Goal: Complete application form

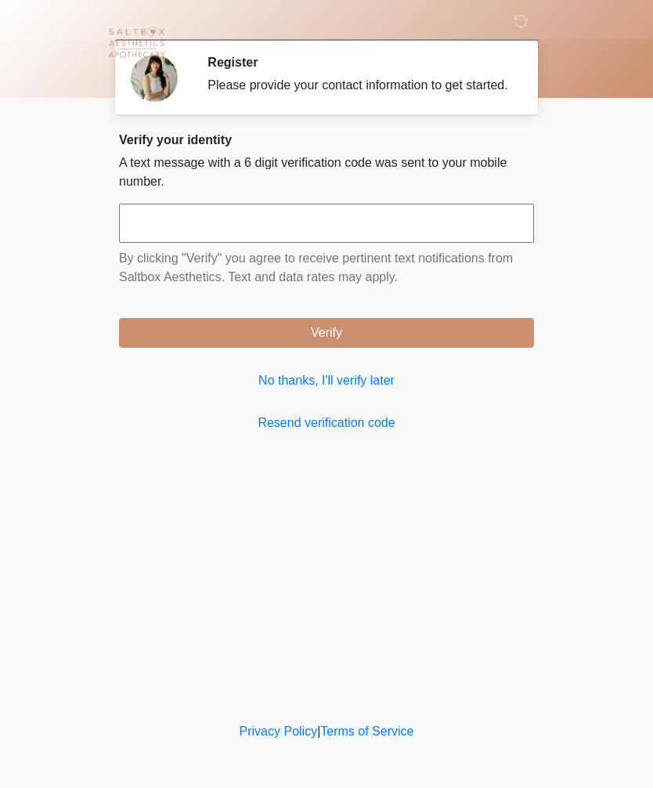
click at [464, 239] on input "text" at bounding box center [326, 223] width 415 height 39
type input "******"
click at [466, 348] on button "Verify" at bounding box center [326, 333] width 415 height 30
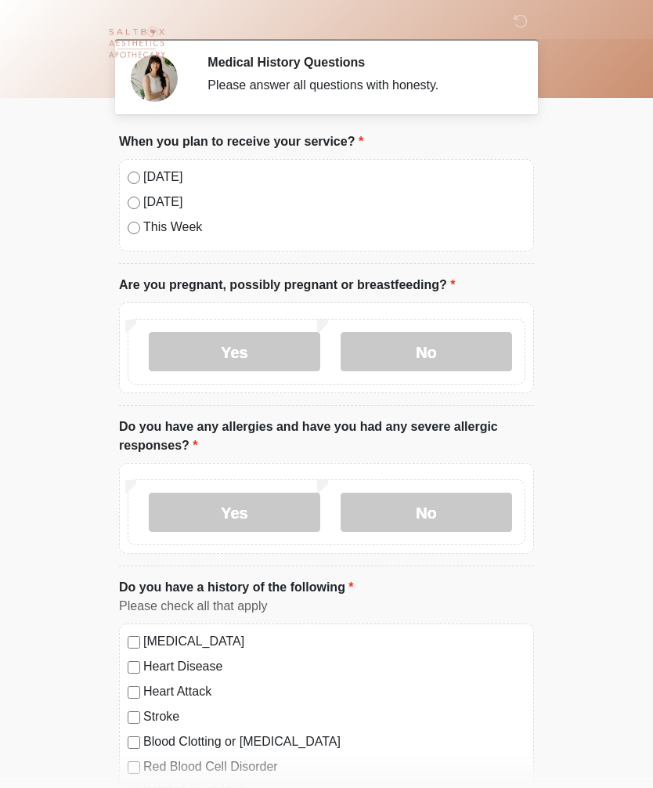
click at [156, 171] on label "[DATE]" at bounding box center [334, 177] width 382 height 19
click at [421, 338] on label "No" at bounding box center [427, 351] width 172 height 39
click at [450, 502] on label "No" at bounding box center [427, 512] width 172 height 39
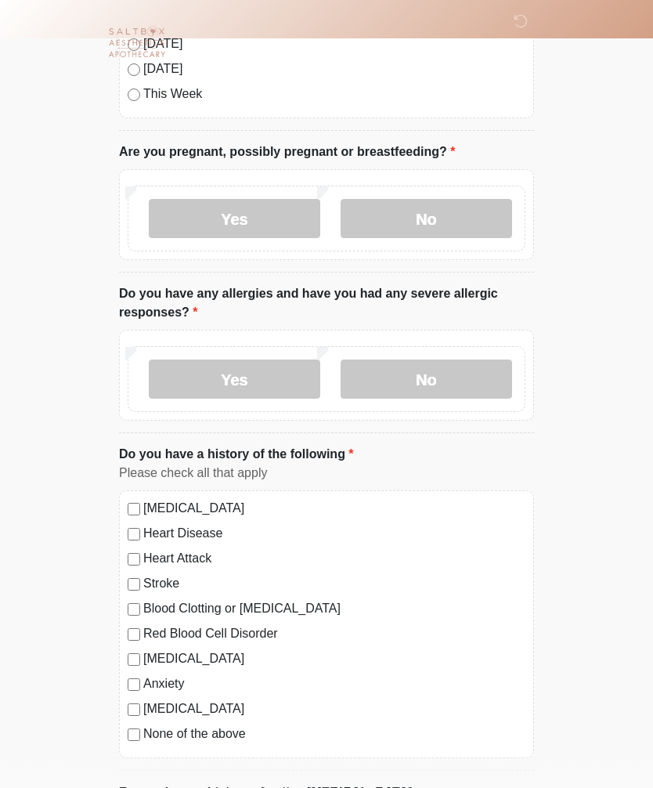
scroll to position [141, 0]
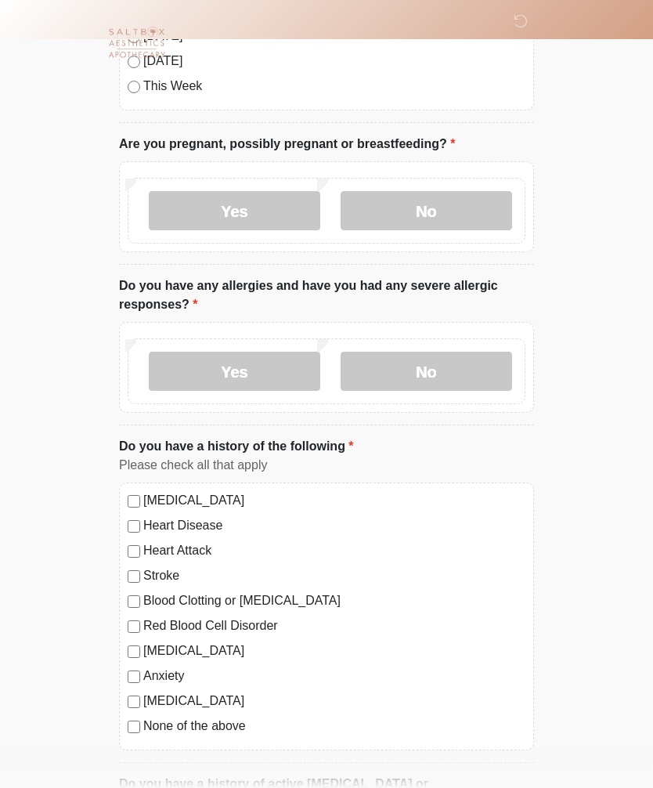
click at [221, 728] on label "None of the above" at bounding box center [334, 726] width 382 height 19
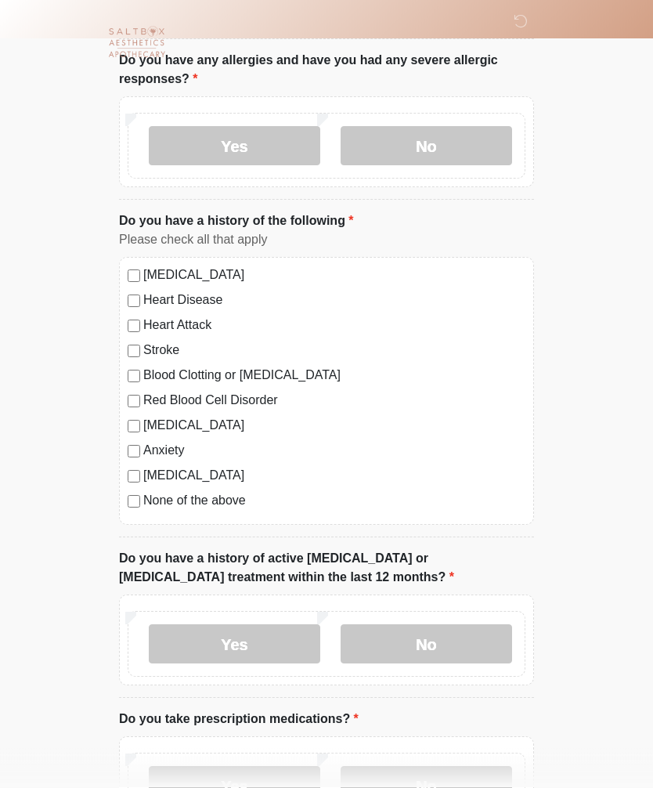
scroll to position [376, 0]
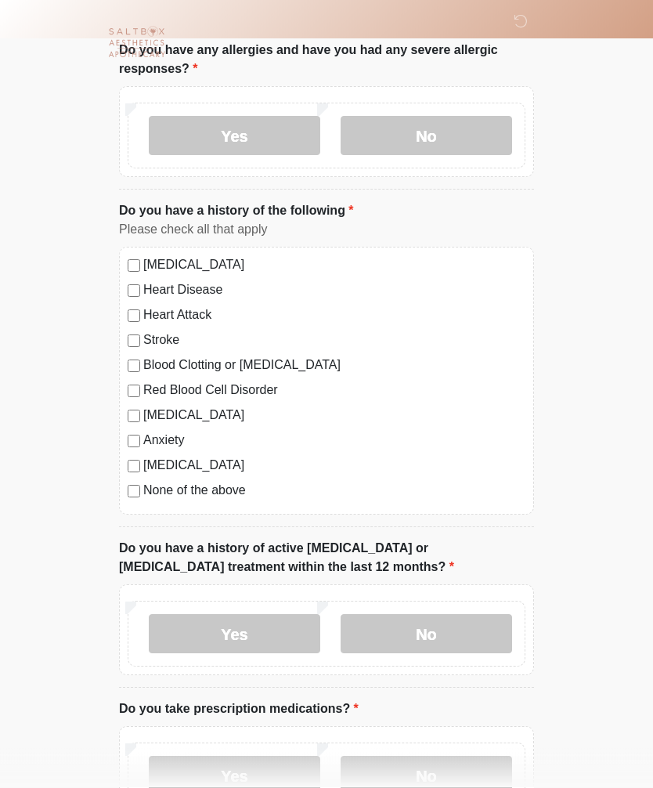
click at [449, 618] on label "No" at bounding box center [427, 634] width 172 height 39
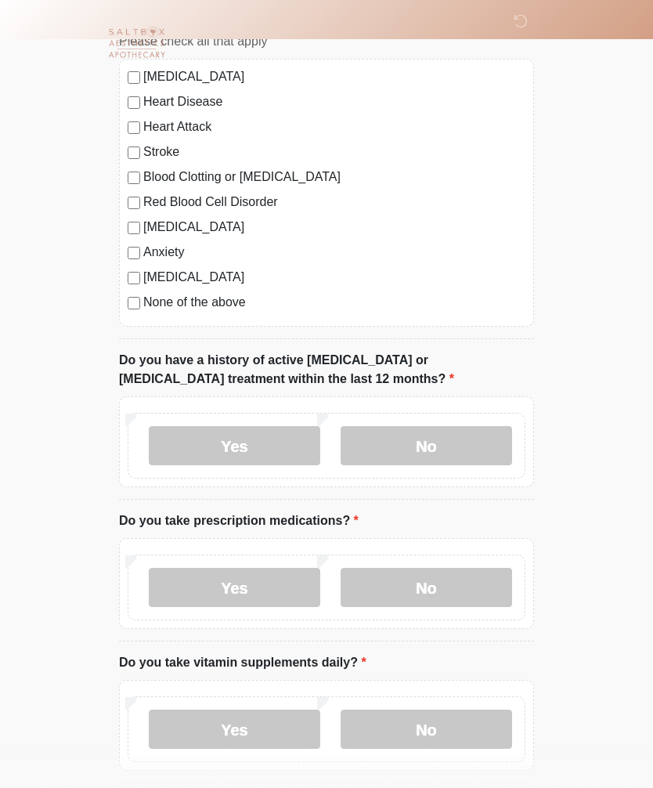
click at [450, 571] on label "No" at bounding box center [427, 587] width 172 height 39
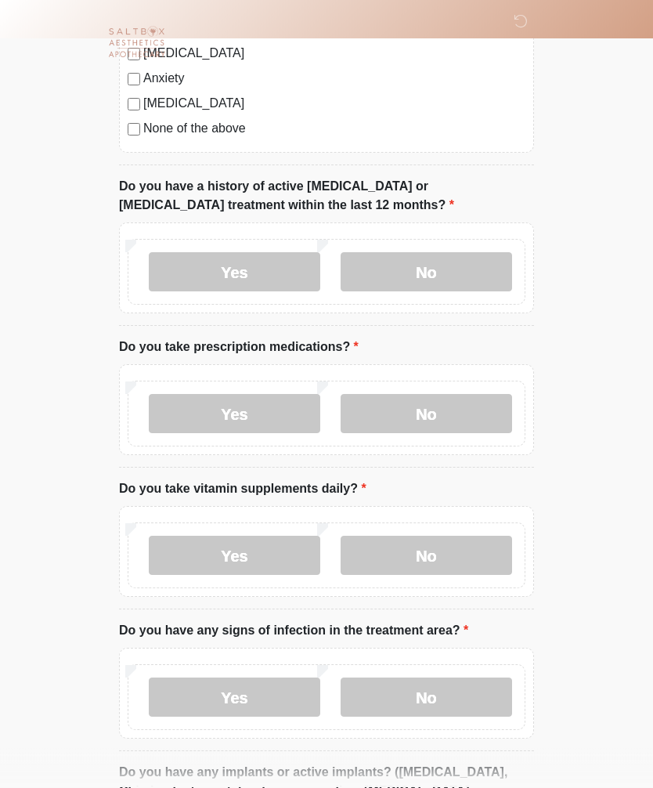
click at [485, 542] on label "No" at bounding box center [427, 556] width 172 height 39
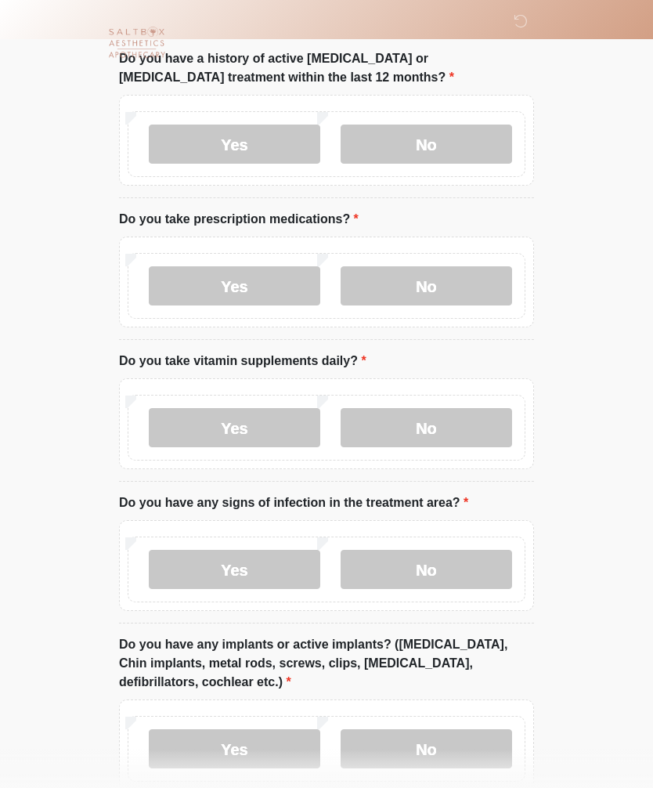
scroll to position [869, 0]
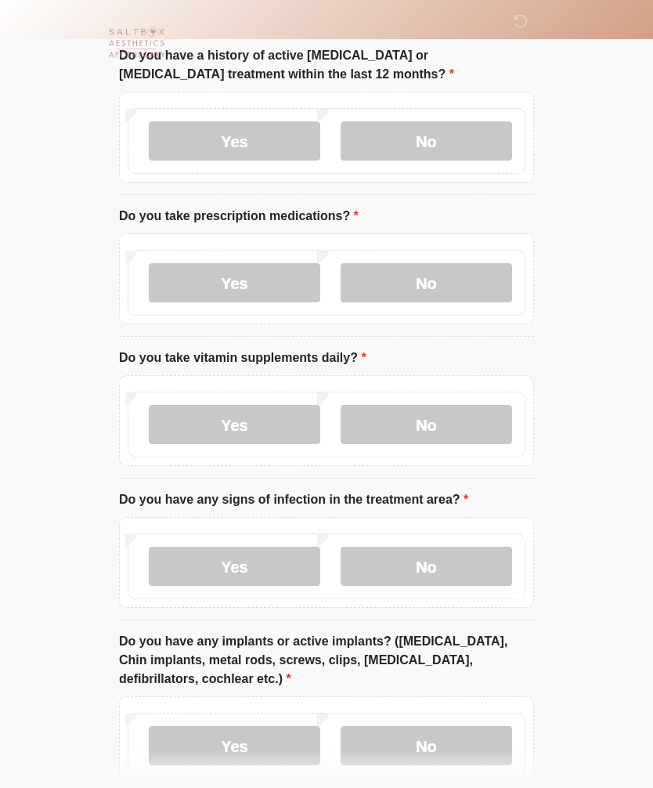
click at [485, 560] on label "No" at bounding box center [427, 566] width 172 height 39
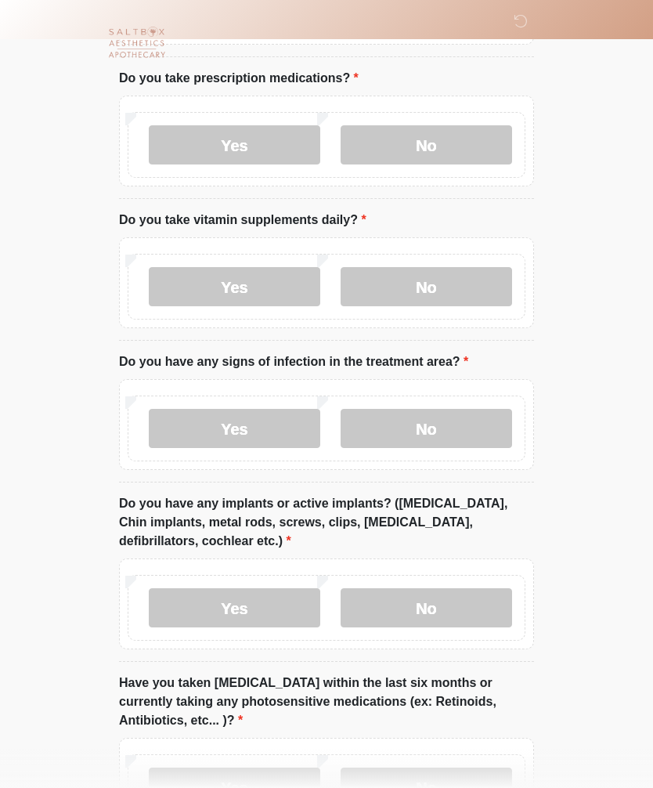
scroll to position [1007, 0]
click at [477, 599] on label "No" at bounding box center [427, 607] width 172 height 39
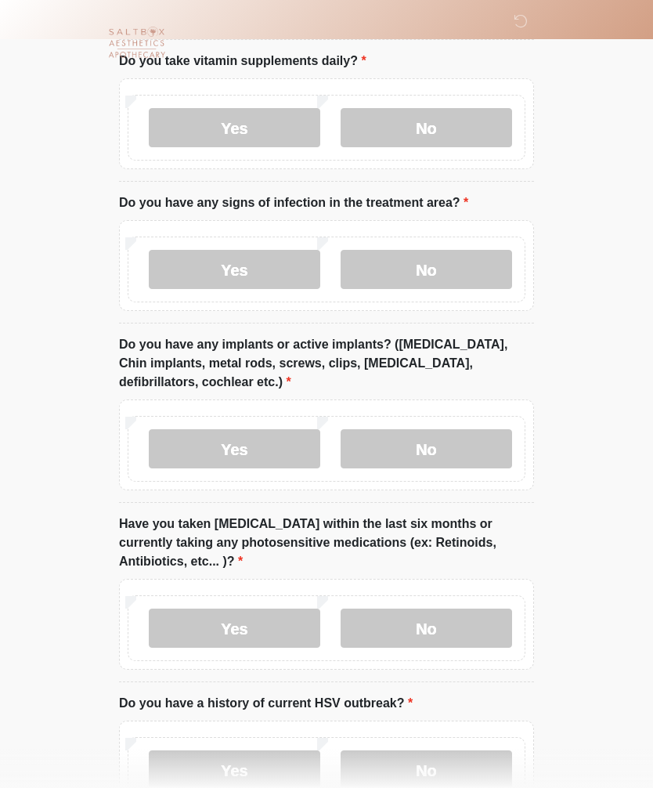
scroll to position [1166, 0]
click at [471, 624] on label "No" at bounding box center [427, 628] width 172 height 39
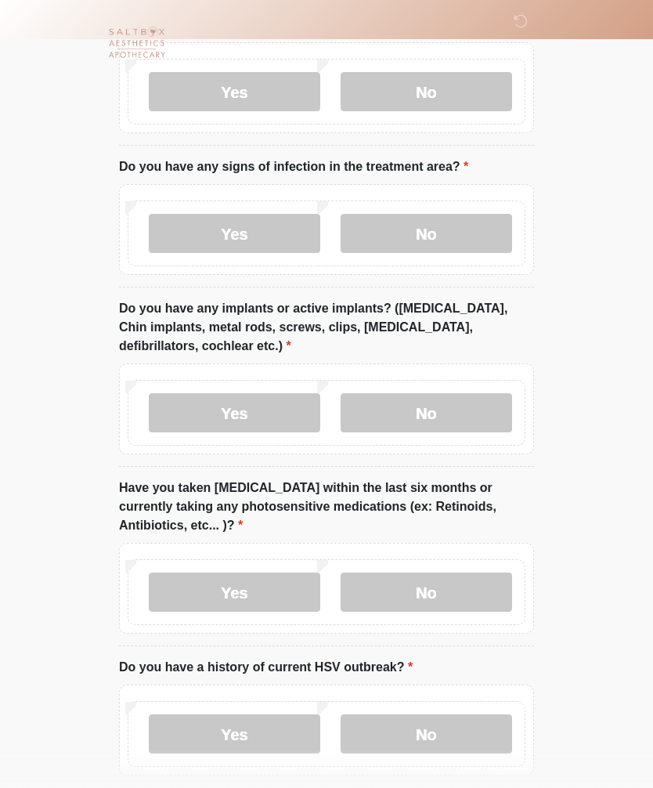
scroll to position [1274, 0]
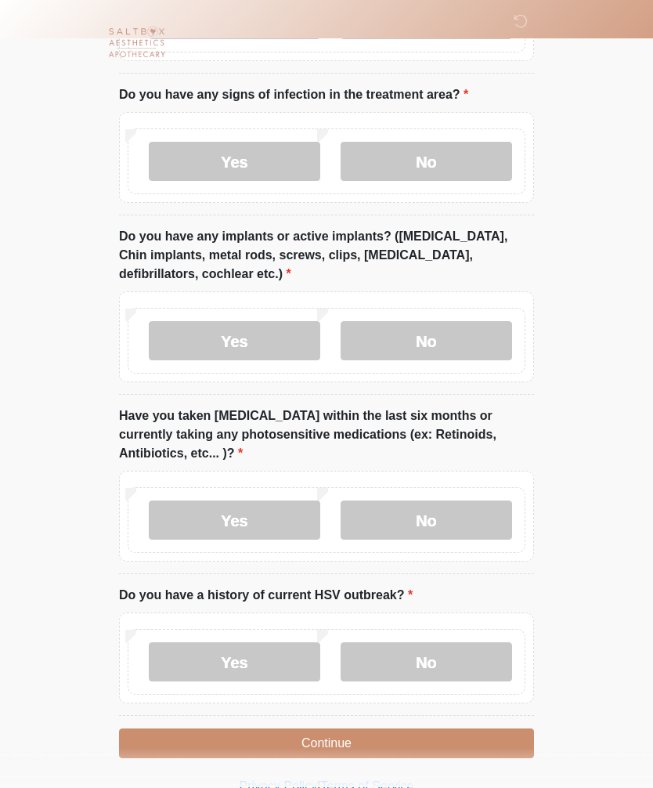
click at [467, 660] on label "No" at bounding box center [427, 662] width 172 height 39
click at [443, 733] on button "Continue" at bounding box center [326, 744] width 415 height 30
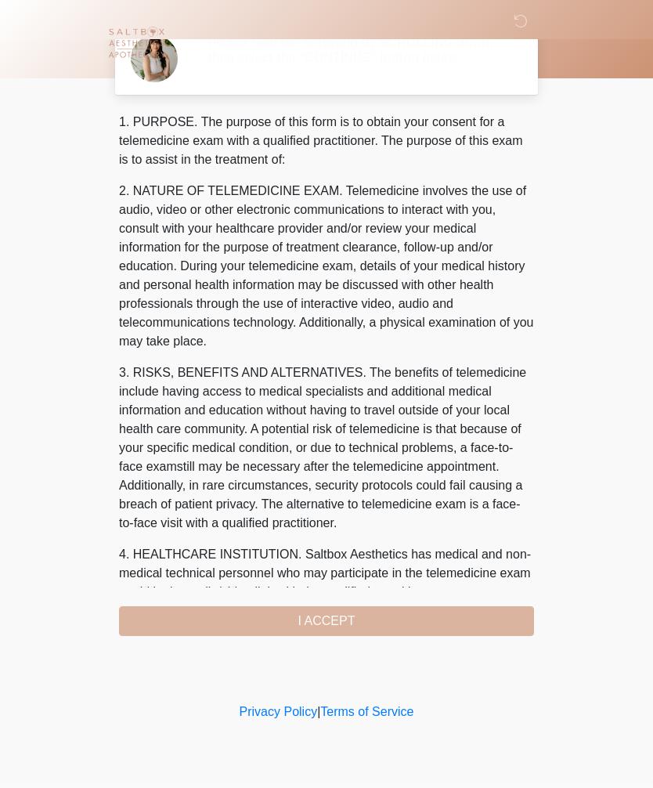
scroll to position [0, 0]
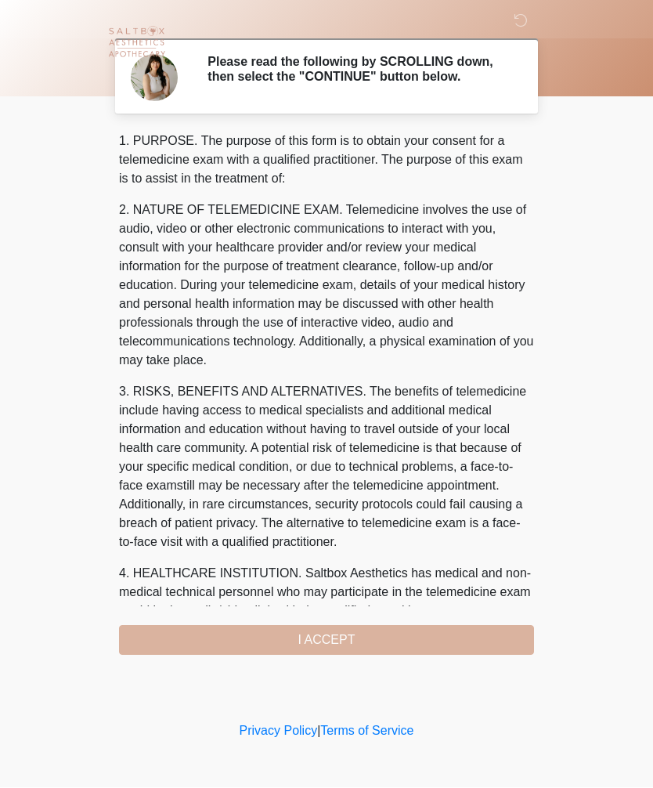
click at [367, 642] on div "1. PURPOSE. The purpose of this form is to obtain your consent for a telemedici…" at bounding box center [326, 393] width 415 height 523
click at [360, 641] on div "1. PURPOSE. The purpose of this form is to obtain your consent for a telemedici…" at bounding box center [326, 393] width 415 height 523
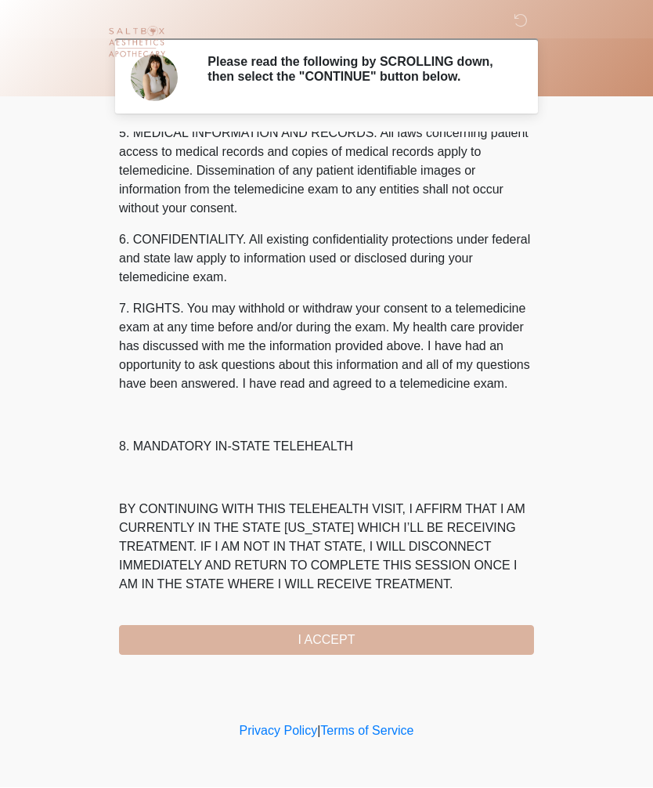
click at [353, 642] on div "1. PURPOSE. The purpose of this form is to obtain your consent for a telemedici…" at bounding box center [326, 393] width 415 height 523
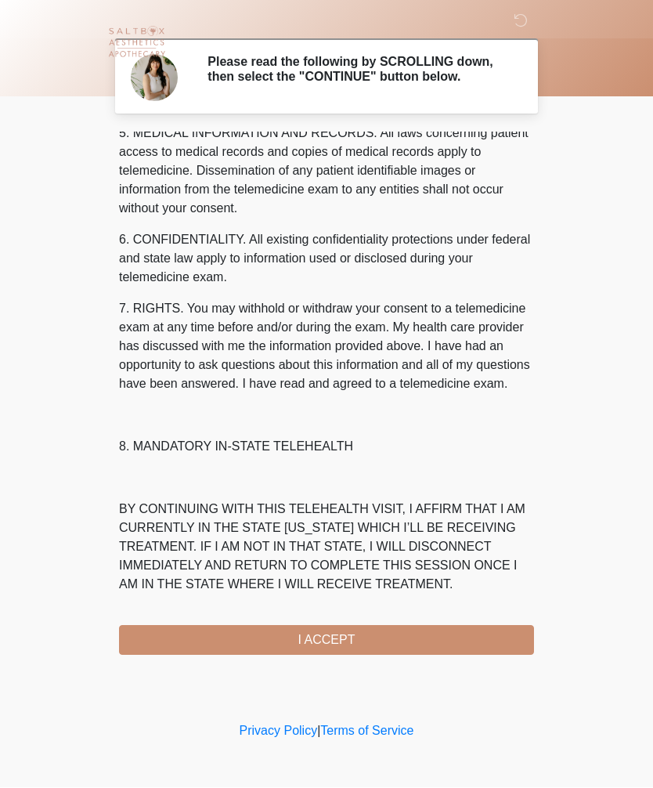
click at [372, 641] on button "I ACCEPT" at bounding box center [326, 641] width 415 height 30
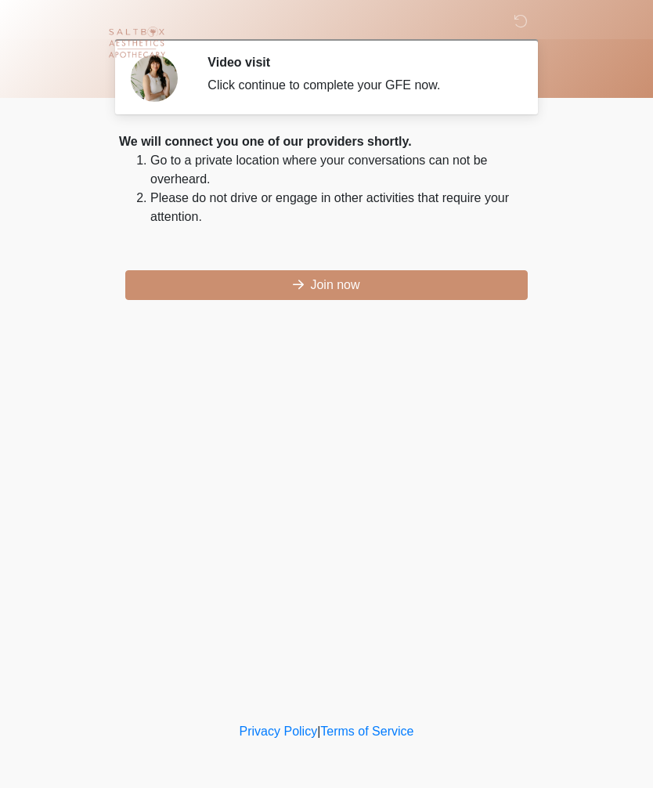
click at [417, 292] on button "Join now" at bounding box center [326, 285] width 403 height 30
